Goal: Task Accomplishment & Management: Manage account settings

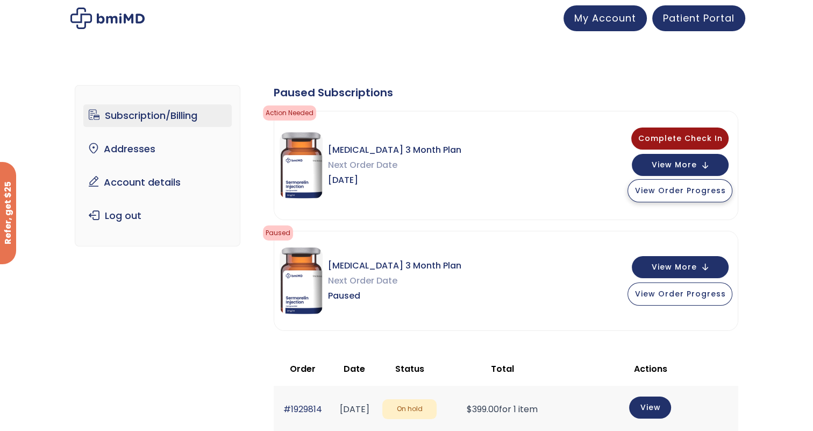
click at [669, 192] on span "View Order Progress" at bounding box center [679, 190] width 91 height 11
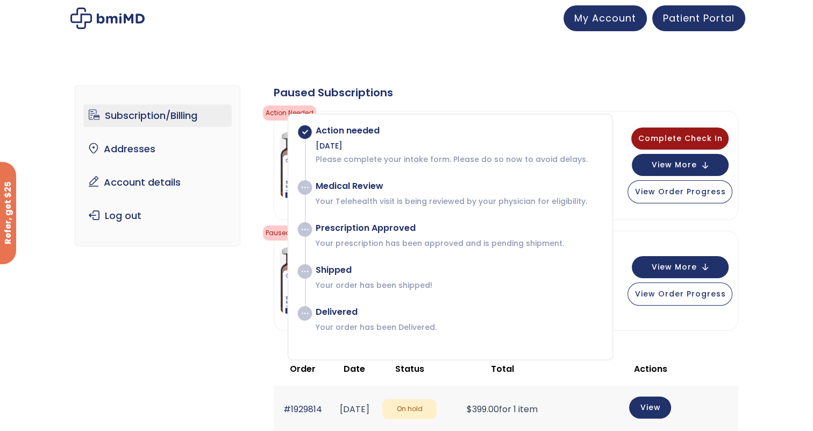
click at [571, 91] on div "Paused Subscriptions" at bounding box center [506, 92] width 464 height 15
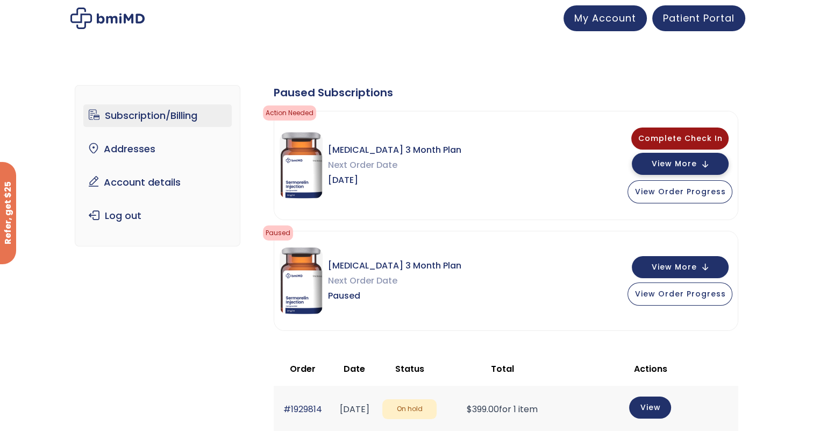
click at [693, 167] on span "View More" at bounding box center [673, 163] width 45 height 7
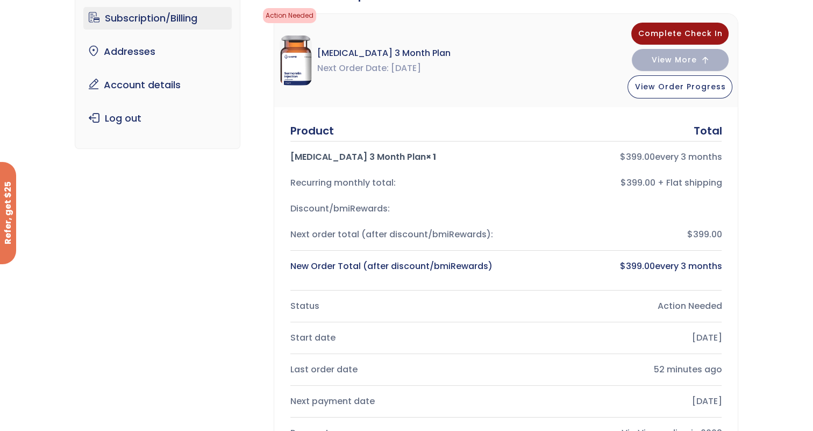
scroll to position [48, 0]
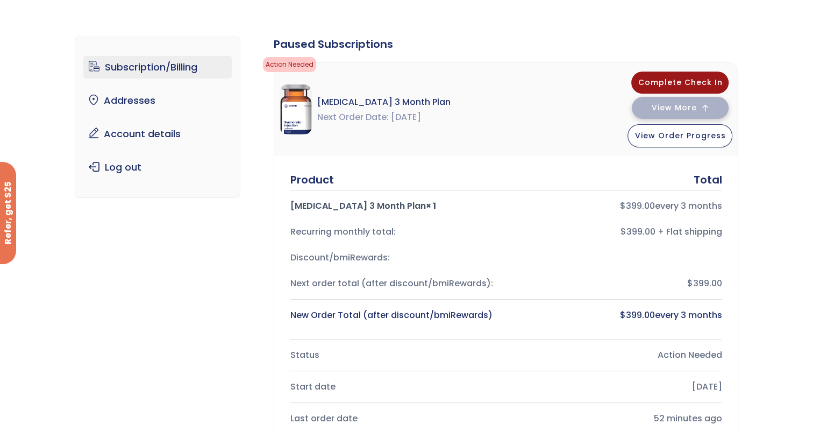
click at [688, 105] on span "View More" at bounding box center [673, 107] width 45 height 7
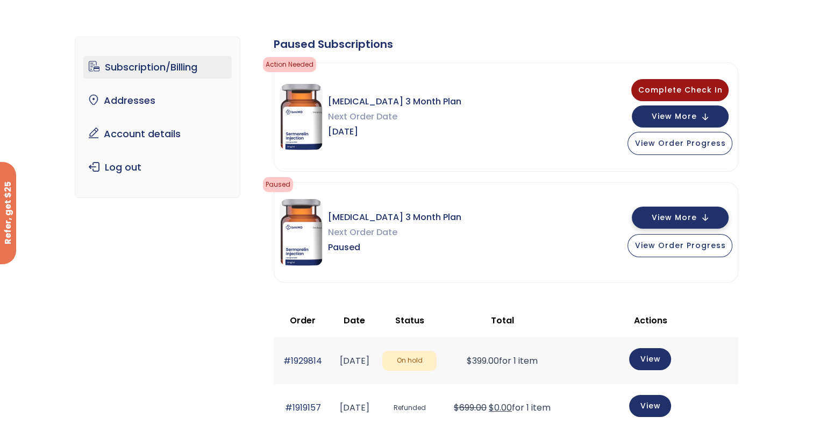
click at [691, 210] on button "View More" at bounding box center [680, 217] width 97 height 22
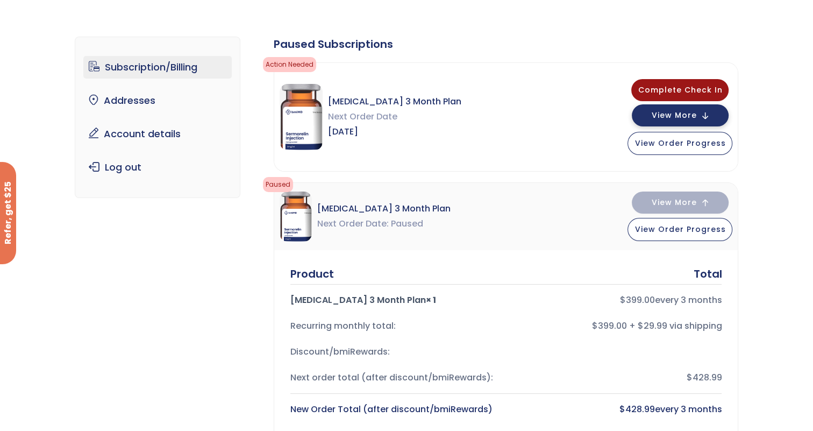
click at [696, 112] on span "View More" at bounding box center [673, 115] width 45 height 7
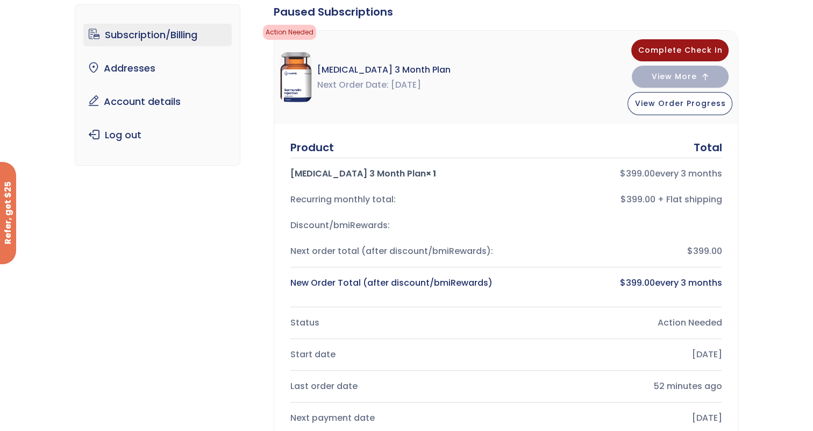
scroll to position [97, 0]
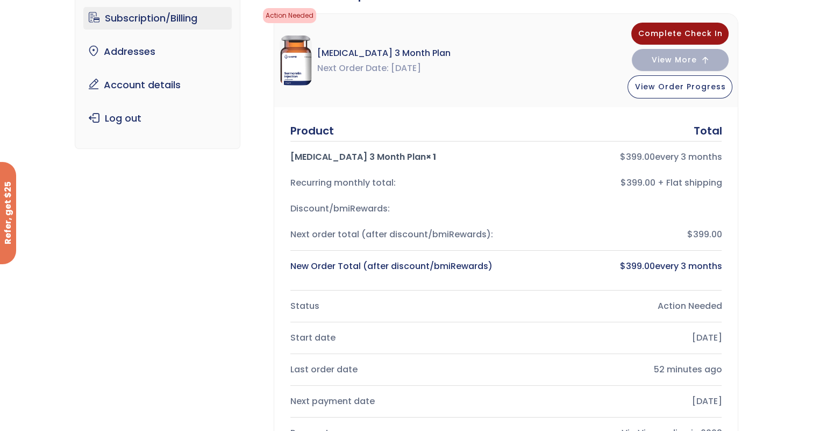
click at [654, 271] on div "$ 399.00 every 3 months" at bounding box center [617, 266] width 207 height 15
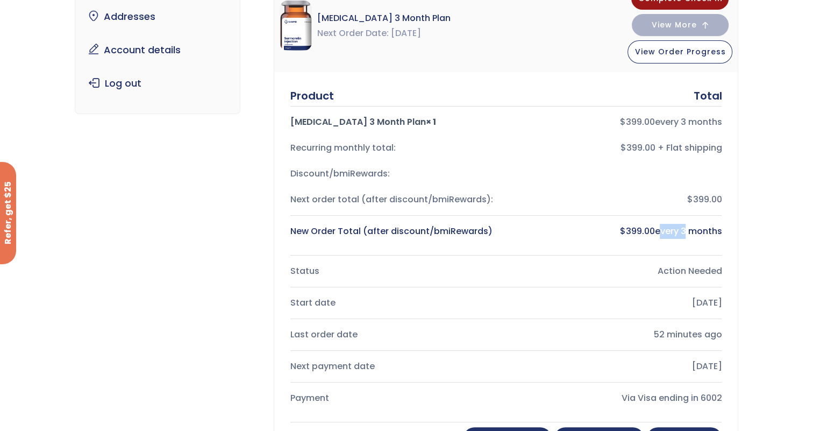
scroll to position [195, 0]
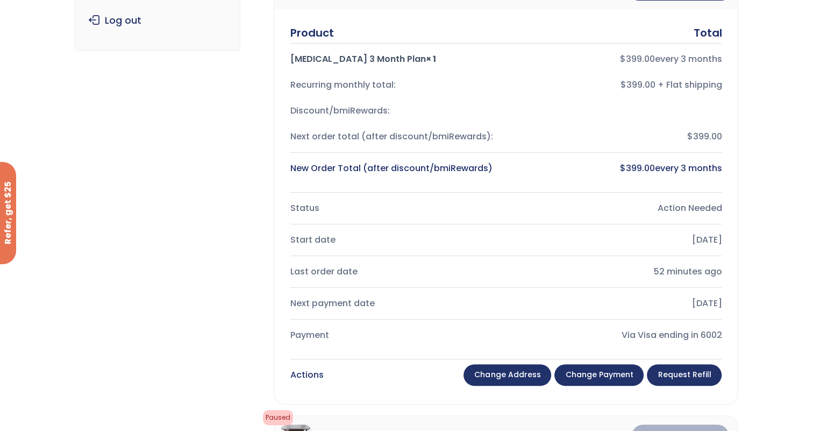
click at [684, 206] on div "Action Needed" at bounding box center [617, 207] width 207 height 15
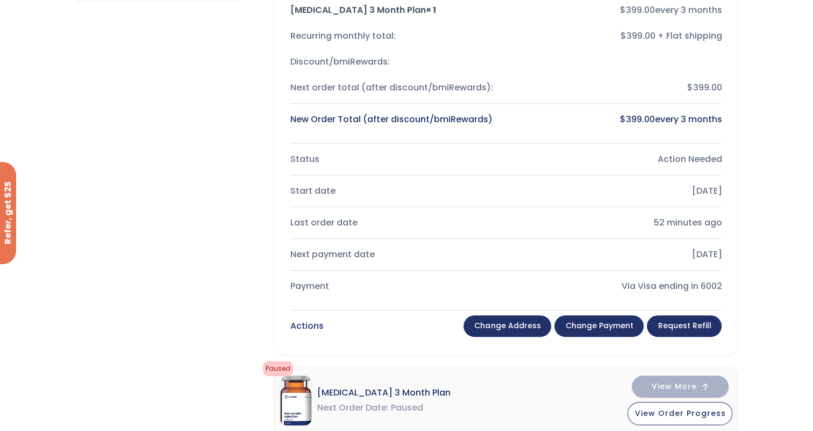
scroll to position [293, 0]
